Goal: Check status: Check status

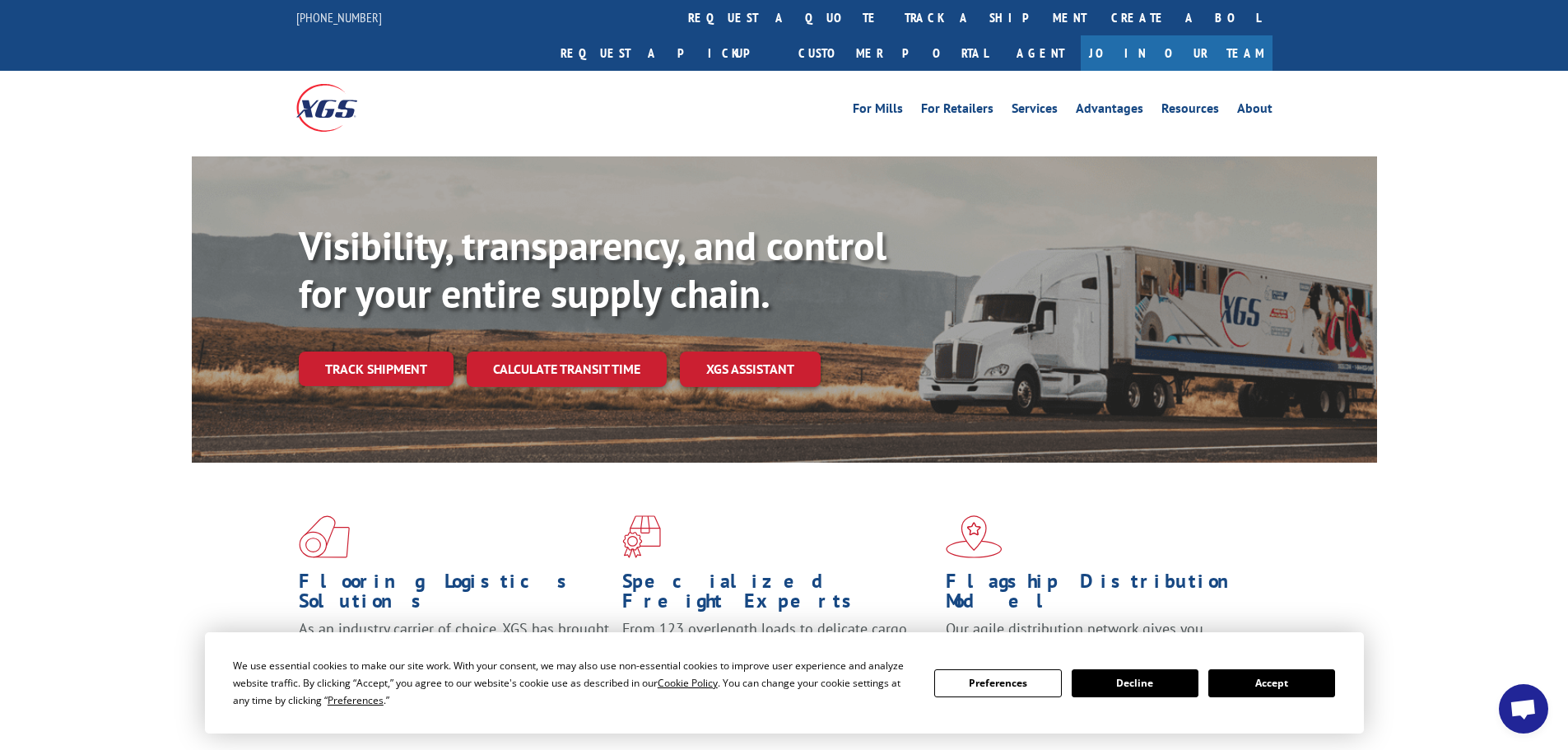
click at [1482, 100] on div "For Mills For Retailers Services Advantages Resources About For Mills For Retai…" at bounding box center [784, 107] width 1568 height 73
click at [1098, 6] on link "Create a BOL" at bounding box center [1185, 17] width 174 height 35
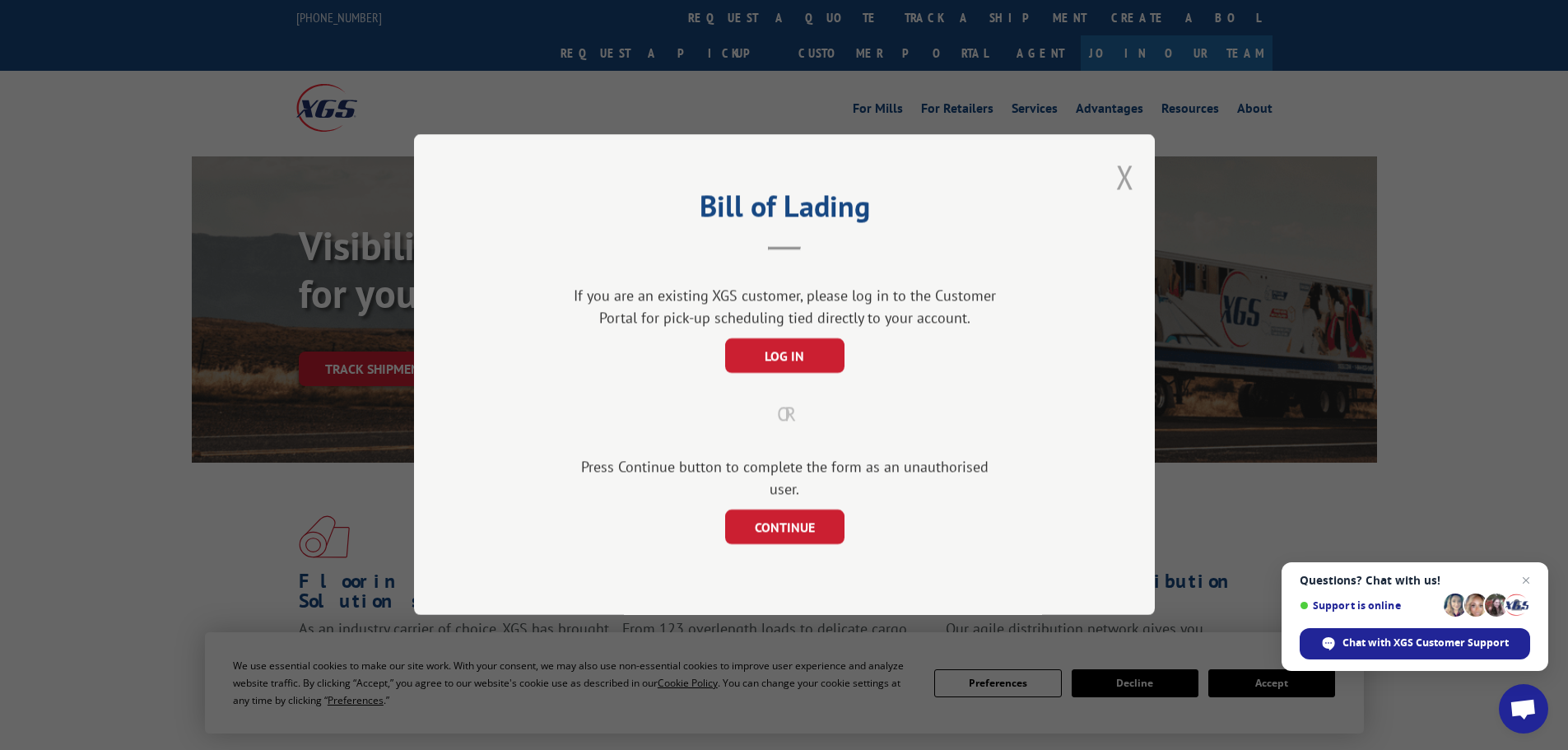
click at [1121, 189] on button "Close modal" at bounding box center [1125, 177] width 18 height 44
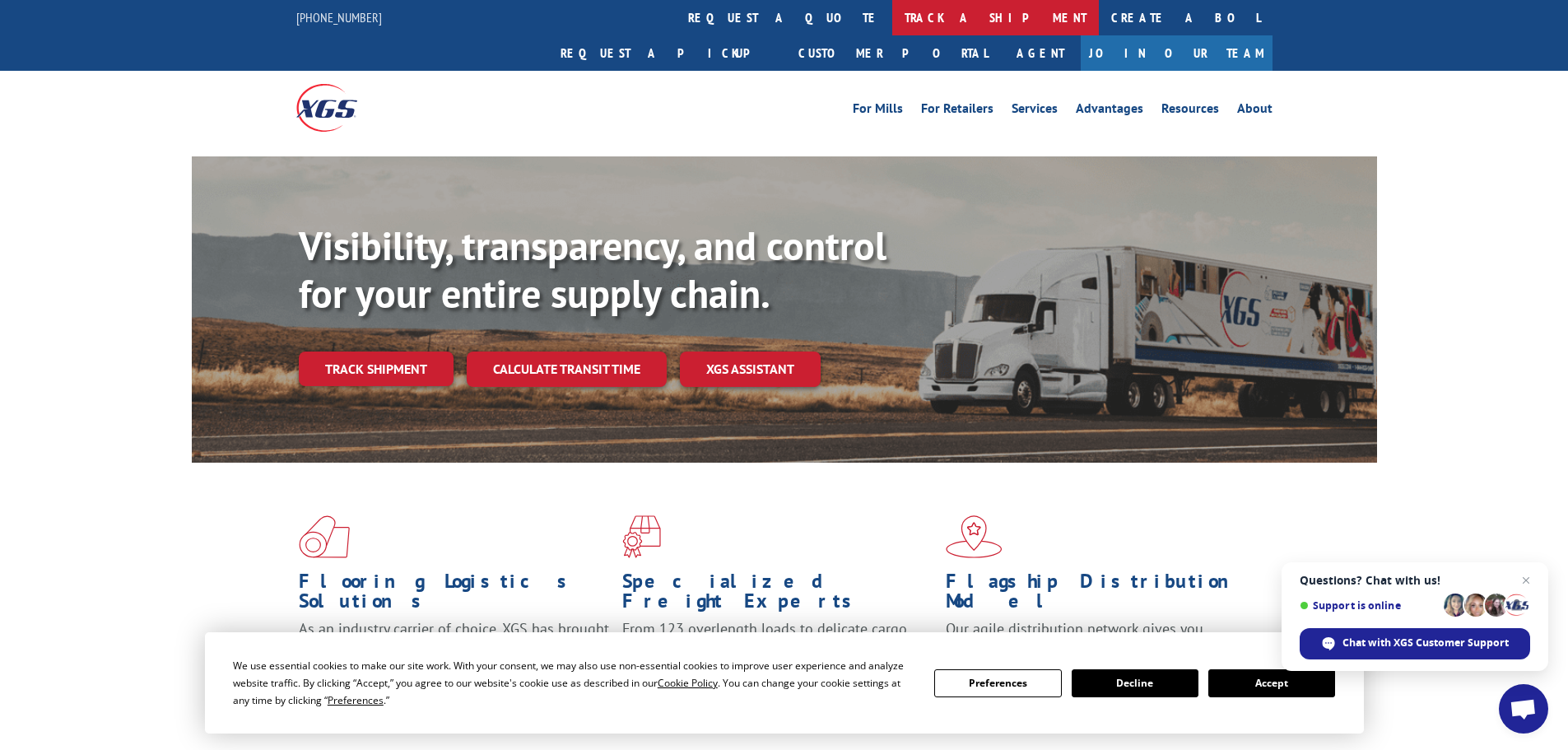
click at [892, 32] on link "track a shipment" at bounding box center [995, 17] width 207 height 35
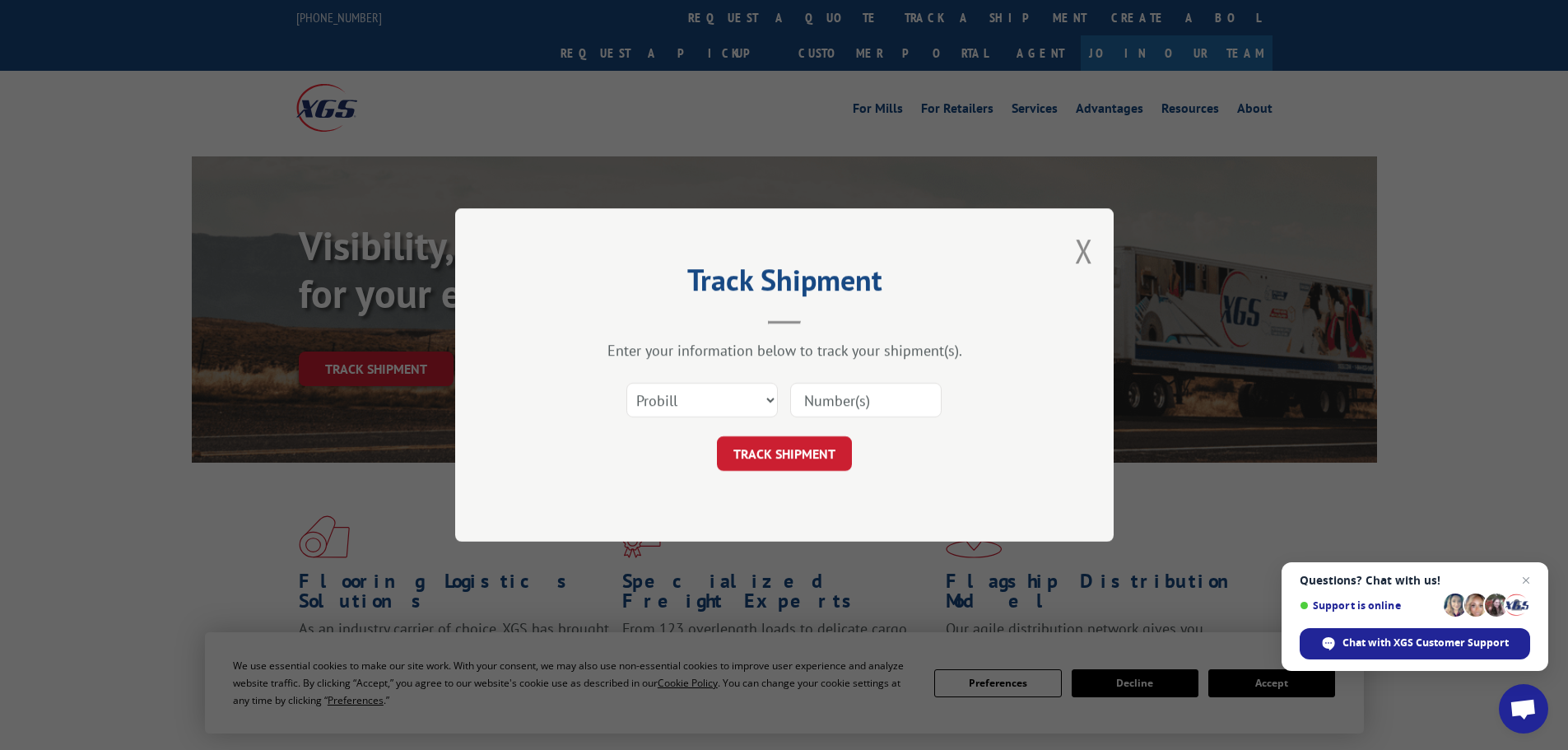
click at [836, 404] on input at bounding box center [865, 400] width 152 height 35
paste input "17516503"
type input "17516503"
click at [717, 436] on button "TRACK SHIPMENT" at bounding box center [784, 453] width 135 height 35
